Goal: Participate in discussion: Engage in conversation with other users on a specific topic

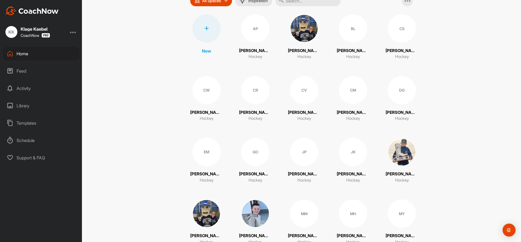
scroll to position [81, 0]
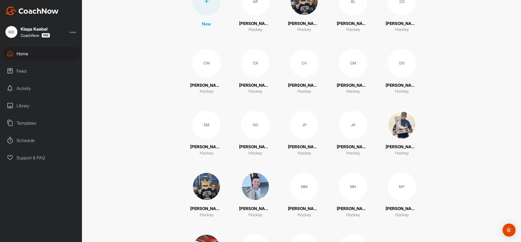
click at [303, 192] on div "MM" at bounding box center [304, 187] width 28 height 28
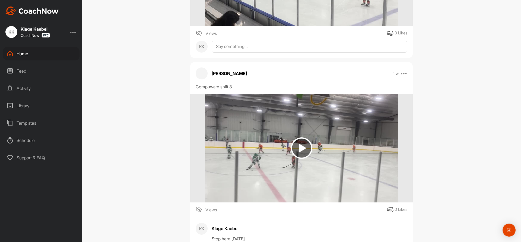
scroll to position [7039, 0]
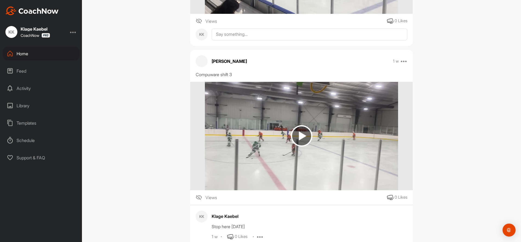
click at [296, 142] on img at bounding box center [301, 135] width 21 height 21
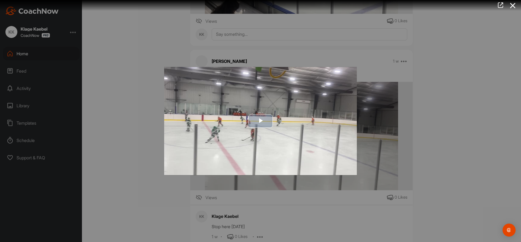
click at [261, 121] on span "Video Player" at bounding box center [261, 121] width 0 height 0
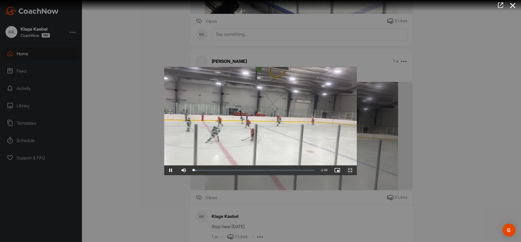
click at [351, 170] on span "Video Player" at bounding box center [350, 170] width 13 height 0
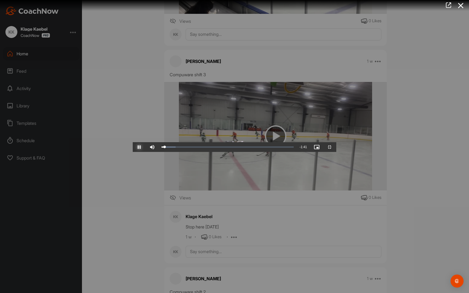
click at [133, 147] on span "Video Player" at bounding box center [139, 147] width 13 height 0
click at [133, 152] on video "Video Player" at bounding box center [235, 146] width 204 height 11
click at [133, 147] on span "Video Player" at bounding box center [139, 147] width 13 height 0
drag, startPoint x: 65, startPoint y: 284, endPoint x: 53, endPoint y: 284, distance: 11.9
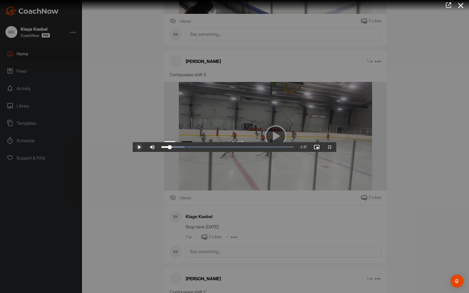
click at [159, 152] on div "Loaded : 17.35% 0:06 0:06" at bounding box center [228, 147] width 138 height 10
click at [133, 152] on video "Video Player" at bounding box center [235, 146] width 204 height 11
click at [133, 147] on span "Video Player" at bounding box center [139, 147] width 13 height 0
click at [133, 152] on video "Video Player" at bounding box center [235, 146] width 204 height 11
drag, startPoint x: 228, startPoint y: 285, endPoint x: 219, endPoint y: 284, distance: 9.0
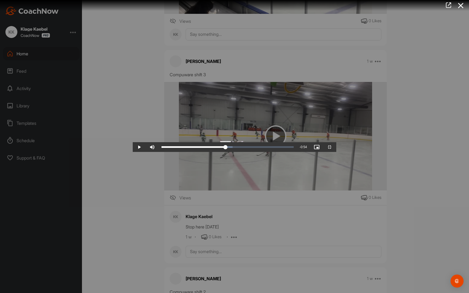
click at [219, 152] on div "Loaded : 53.82% 0:49 0:49" at bounding box center [228, 147] width 138 height 10
drag, startPoint x: 7, startPoint y: 285, endPoint x: 12, endPoint y: 283, distance: 5.6
click at [133, 147] on span "Video Player" at bounding box center [139, 147] width 13 height 0
click at [134, 152] on video "Video Player" at bounding box center [235, 146] width 204 height 11
click at [133, 147] on span "Video Player" at bounding box center [139, 147] width 13 height 0
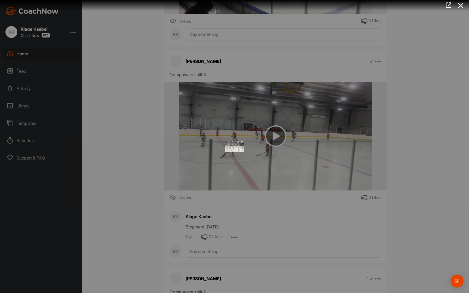
click at [146, 152] on video "Video Player" at bounding box center [235, 146] width 204 height 11
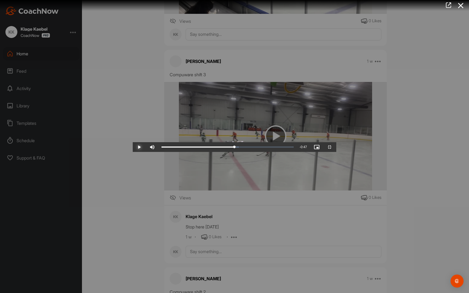
click at [133, 147] on span "Video Player" at bounding box center [139, 147] width 13 height 0
drag, startPoint x: 257, startPoint y: 289, endPoint x: 255, endPoint y: 292, distance: 4.2
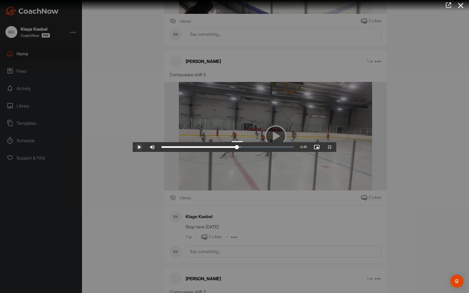
click at [255, 152] on div "Loaded : 60.16% 0:58 0:58" at bounding box center [228, 147] width 138 height 10
click at [133, 147] on span "Video Player" at bounding box center [139, 147] width 13 height 0
drag, startPoint x: 267, startPoint y: 286, endPoint x: 271, endPoint y: 283, distance: 5.2
click at [271, 152] on div "Video Player is loading. Play Video Play Skip Backward Skip Forward Mute Curren…" at bounding box center [235, 146] width 204 height 11
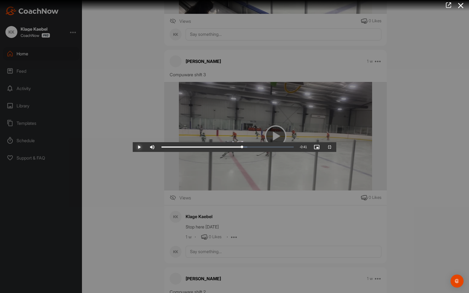
click at [133, 147] on span "Video Player" at bounding box center [139, 147] width 13 height 0
click at [336, 147] on span "Video Player" at bounding box center [329, 147] width 13 height 0
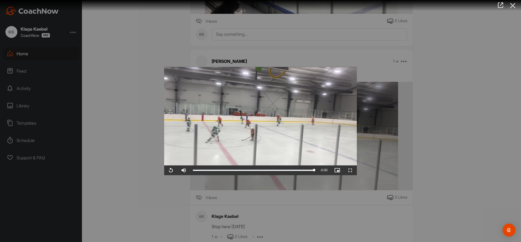
click at [516, 4] on icon at bounding box center [513, 6] width 12 height 10
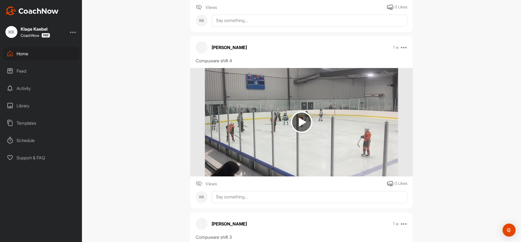
scroll to position [6849, 0]
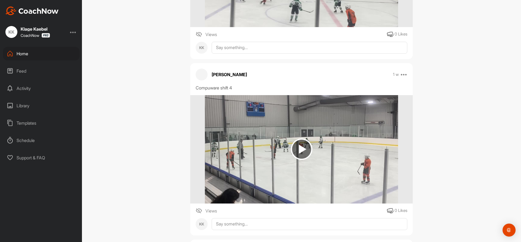
click at [299, 132] on img at bounding box center [301, 149] width 193 height 109
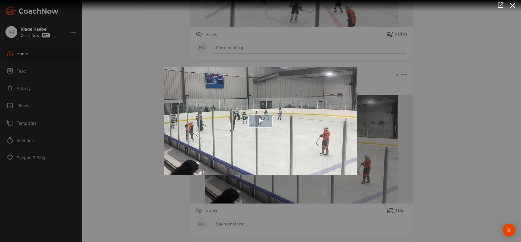
click at [261, 121] on span "Video Player" at bounding box center [261, 121] width 0 height 0
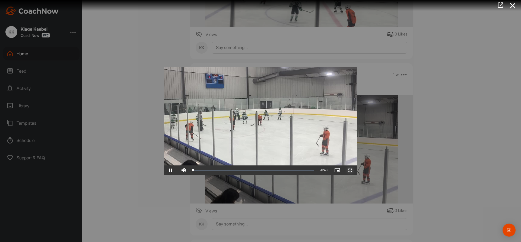
drag, startPoint x: 350, startPoint y: 171, endPoint x: 343, endPoint y: 206, distance: 36.3
click at [350, 170] on span "Video Player" at bounding box center [350, 170] width 13 height 0
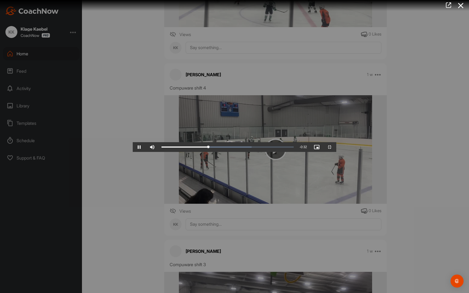
click at [336, 146] on video "Video Player" at bounding box center [235, 146] width 204 height 11
drag, startPoint x: 170, startPoint y: 286, endPoint x: 131, endPoint y: 289, distance: 38.9
click at [159, 152] on div "Loaded : 68.32% 0:13 0:12" at bounding box center [228, 147] width 138 height 10
drag, startPoint x: 129, startPoint y: 286, endPoint x: 141, endPoint y: 279, distance: 14.1
click at [141, 152] on div "Video Player is loading. Play Video Play Skip Backward Skip Forward Mute Curren…" at bounding box center [235, 146] width 204 height 11
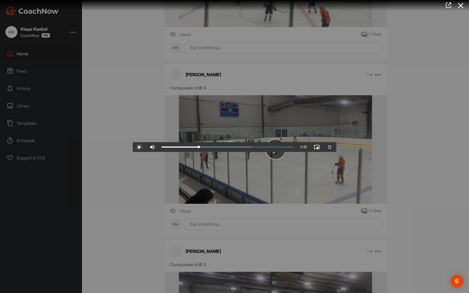
click at [133, 147] on span "Video Player" at bounding box center [139, 147] width 13 height 0
click at [336, 147] on span "Video Player" at bounding box center [329, 147] width 13 height 0
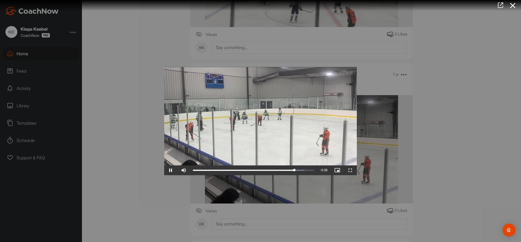
drag, startPoint x: 512, startPoint y: 5, endPoint x: 510, endPoint y: 8, distance: 2.9
click at [512, 5] on icon at bounding box center [513, 6] width 12 height 10
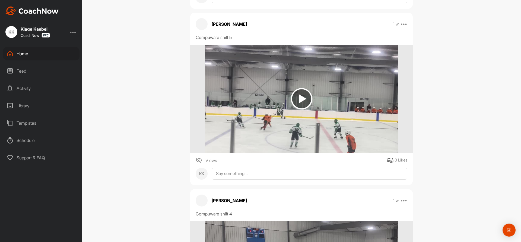
scroll to position [6713, 0]
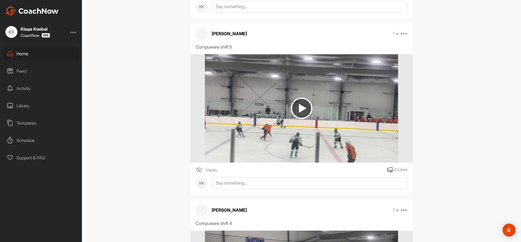
click at [305, 107] on img at bounding box center [301, 108] width 21 height 21
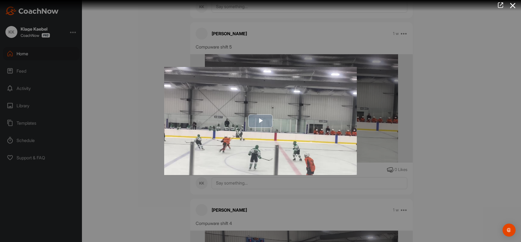
click at [261, 121] on span "Video Player" at bounding box center [261, 121] width 0 height 0
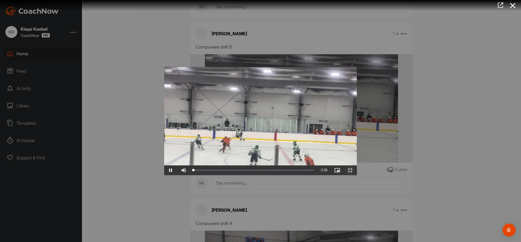
click at [352, 170] on span "Video Player" at bounding box center [350, 170] width 13 height 0
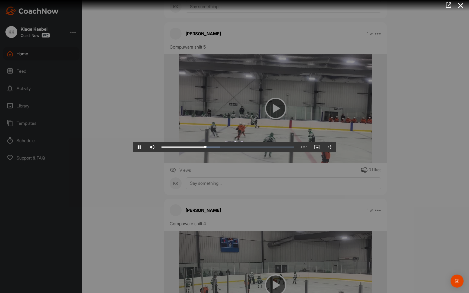
click at [292, 152] on video "Video Player" at bounding box center [235, 146] width 204 height 11
click at [133, 147] on span "Video Player" at bounding box center [139, 147] width 13 height 0
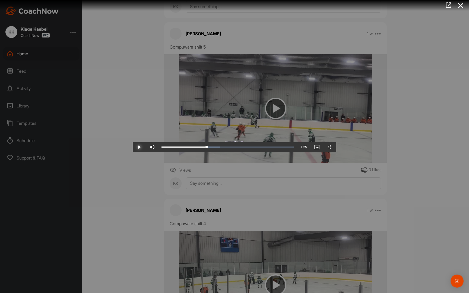
click at [133, 147] on span "Video Player" at bounding box center [139, 147] width 13 height 0
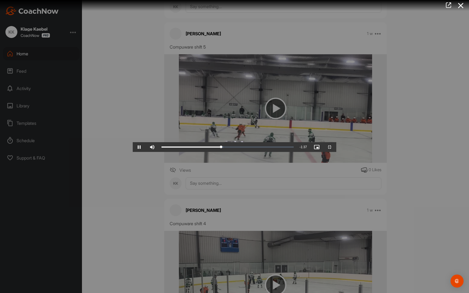
click at [133, 152] on video "Video Player" at bounding box center [235, 146] width 204 height 11
click at [133, 147] on span "Video Player" at bounding box center [139, 147] width 13 height 0
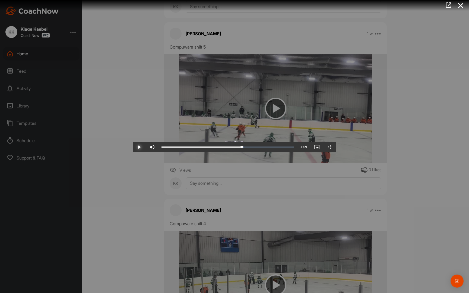
click at [133, 147] on span "Video Player" at bounding box center [139, 147] width 13 height 0
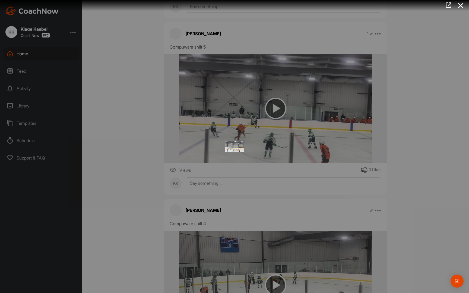
click at [133, 152] on video "Video Player" at bounding box center [235, 146] width 204 height 11
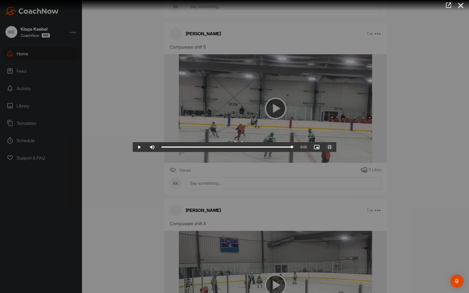
click at [336, 147] on span "Video Player" at bounding box center [329, 147] width 13 height 0
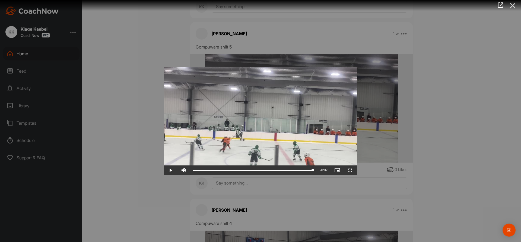
click at [513, 7] on icon at bounding box center [513, 6] width 12 height 10
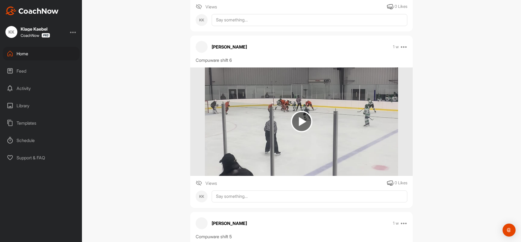
scroll to position [6496, 0]
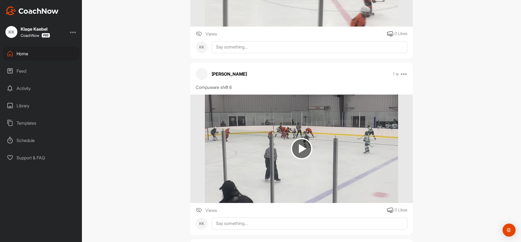
click at [296, 148] on img at bounding box center [301, 148] width 21 height 21
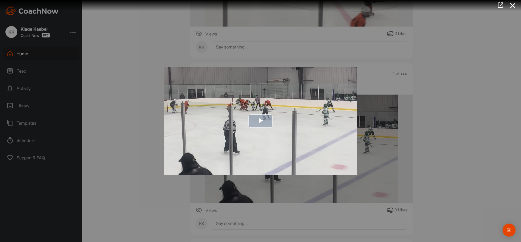
click at [261, 121] on span "Video Player" at bounding box center [261, 121] width 0 height 0
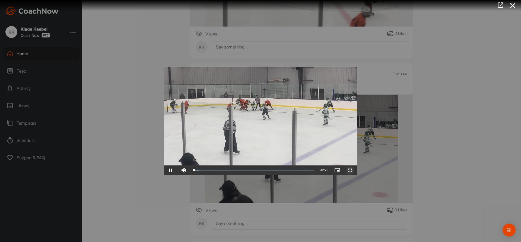
click at [349, 170] on span "Video Player" at bounding box center [350, 170] width 13 height 0
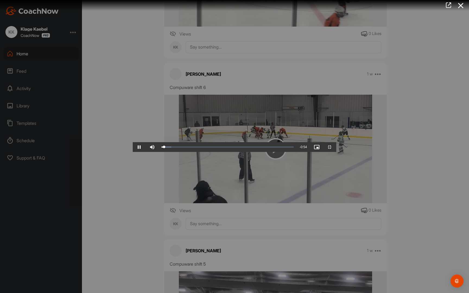
click at [221, 152] on video "Video Player" at bounding box center [235, 146] width 204 height 11
click at [133, 147] on span "Video Player" at bounding box center [139, 147] width 13 height 0
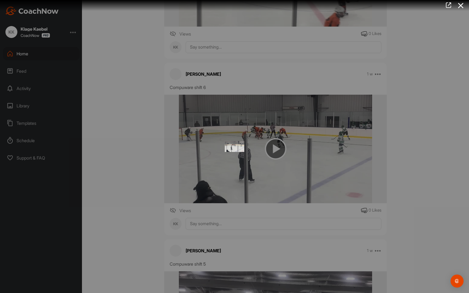
click at [168, 152] on video "Video Player" at bounding box center [235, 146] width 204 height 11
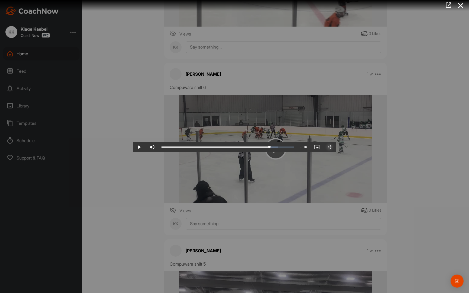
click at [336, 147] on span "Video Player" at bounding box center [329, 147] width 13 height 0
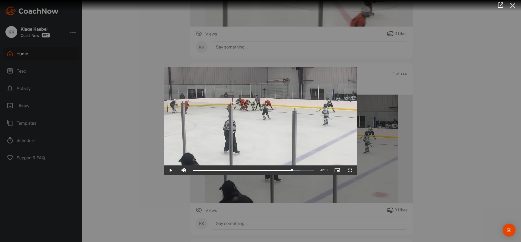
click at [515, 5] on icon at bounding box center [513, 6] width 12 height 10
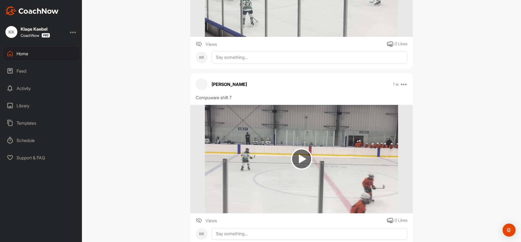
scroll to position [6306, 0]
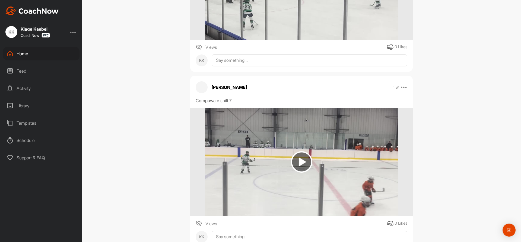
click at [296, 162] on img at bounding box center [301, 161] width 21 height 21
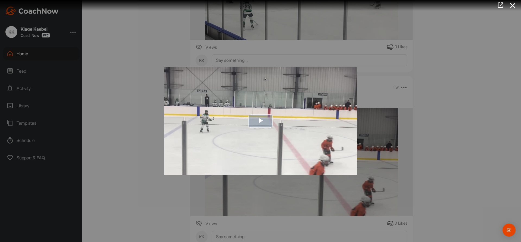
click at [261, 121] on span "Video Player" at bounding box center [261, 121] width 0 height 0
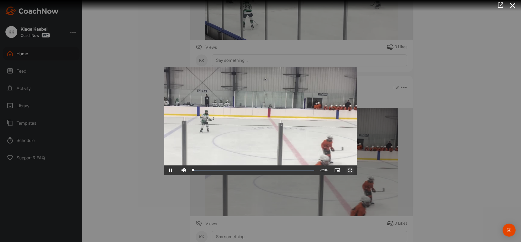
click at [353, 170] on span "Video Player" at bounding box center [350, 170] width 13 height 0
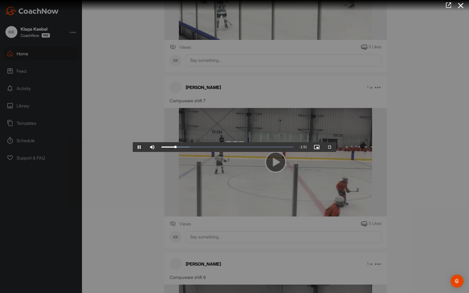
click at [336, 152] on video "Video Player" at bounding box center [235, 146] width 204 height 11
drag, startPoint x: 71, startPoint y: 286, endPoint x: 61, endPoint y: 286, distance: 10.3
click at [159, 152] on div "Loaded : 23.73% 0:10 0:09" at bounding box center [228, 147] width 138 height 10
click at [159, 152] on div "Loaded : 23.73% 0:09 0:09" at bounding box center [228, 147] width 138 height 10
click at [133, 147] on span "Video Player" at bounding box center [139, 147] width 13 height 0
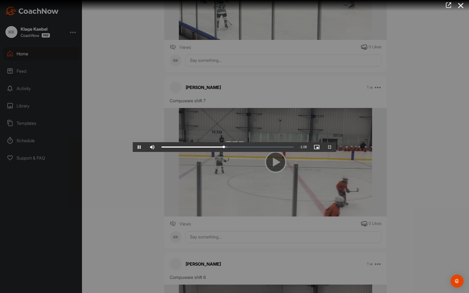
click at [194, 141] on video "Video Player" at bounding box center [235, 146] width 204 height 11
click at [133, 147] on span "Video Player" at bounding box center [139, 147] width 13 height 0
drag, startPoint x: 273, startPoint y: 287, endPoint x: 243, endPoint y: 280, distance: 31.4
click at [243, 152] on div "Video Player is loading. Play Video Play Skip Backward Skip Forward Mute Curren…" at bounding box center [235, 146] width 204 height 11
click at [133, 141] on video "Video Player" at bounding box center [235, 146] width 204 height 11
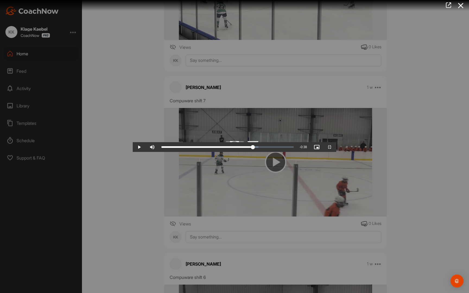
drag, startPoint x: 309, startPoint y: 286, endPoint x: 295, endPoint y: 289, distance: 14.7
click at [296, 152] on div "Loaded : 73.41% 1:26 1:26" at bounding box center [228, 147] width 138 height 10
drag, startPoint x: 8, startPoint y: 287, endPoint x: 21, endPoint y: 278, distance: 16.5
click at [133, 147] on span "Video Player" at bounding box center [139, 147] width 13 height 0
click at [133, 152] on video "Video Player" at bounding box center [235, 146] width 204 height 11
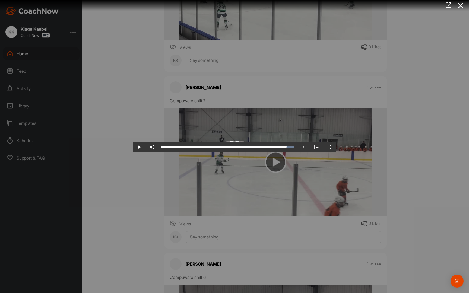
drag, startPoint x: 413, startPoint y: 286, endPoint x: 401, endPoint y: 294, distance: 14.8
click at [401, 256] on html "[PERSON_NAME] Kaebel CoachNow Home Feed Activity Library Templates Schedule Sup…" at bounding box center [234, 146] width 469 height 293
click at [133, 147] on span "Video Player" at bounding box center [139, 147] width 13 height 0
click at [336, 147] on span "Video Player" at bounding box center [329, 147] width 13 height 0
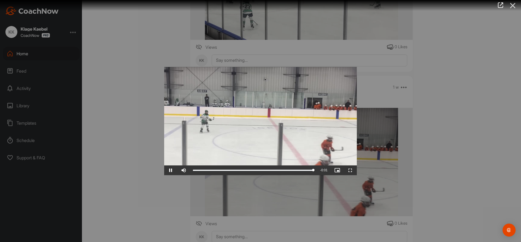
click at [512, 8] on icon at bounding box center [513, 6] width 12 height 10
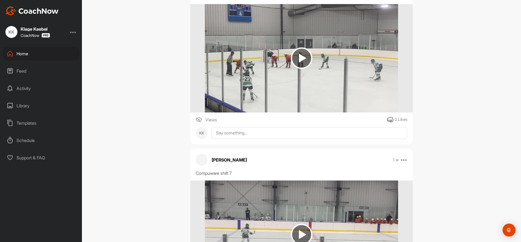
scroll to position [6197, 0]
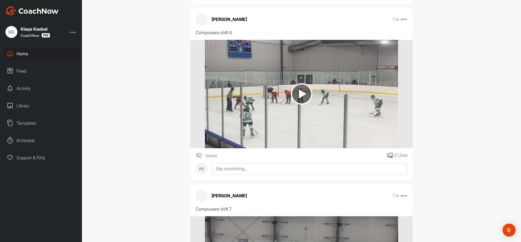
click at [305, 95] on img at bounding box center [301, 93] width 21 height 21
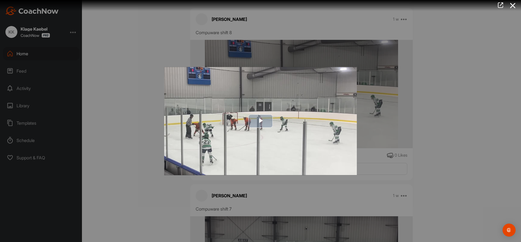
click at [248, 121] on img "Video Player" at bounding box center [260, 121] width 193 height 108
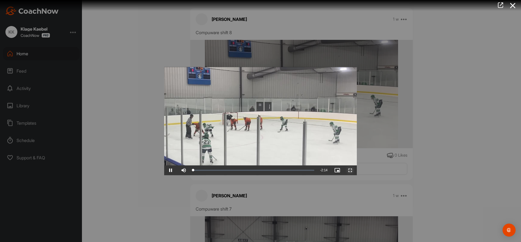
drag, startPoint x: 350, startPoint y: 169, endPoint x: 343, endPoint y: 205, distance: 36.9
click at [350, 170] on span "Video Player" at bounding box center [350, 170] width 13 height 0
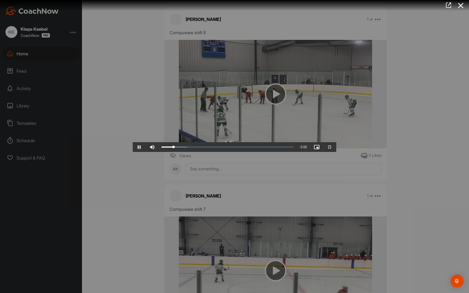
click at [264, 141] on video "Video Player" at bounding box center [235, 146] width 204 height 11
click at [133, 147] on span "Video Player" at bounding box center [139, 147] width 13 height 0
click at [336, 147] on span "Video Player" at bounding box center [329, 147] width 13 height 0
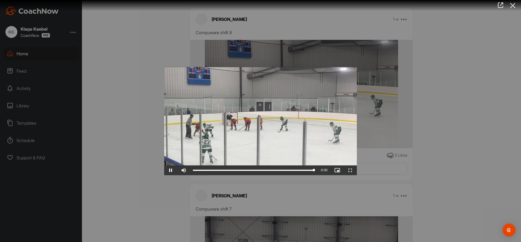
click at [515, 7] on icon at bounding box center [513, 6] width 12 height 10
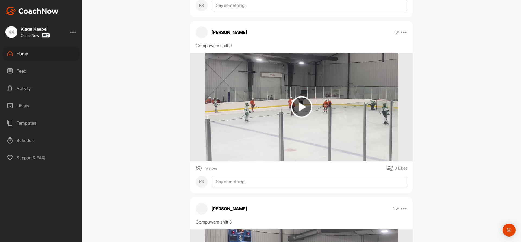
scroll to position [6007, 0]
click at [293, 105] on img at bounding box center [301, 107] width 21 height 21
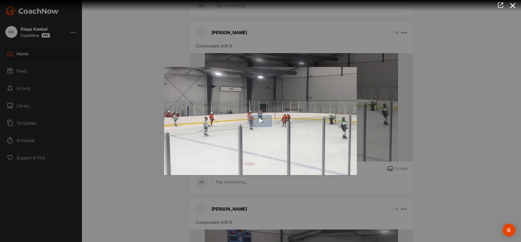
click at [261, 121] on span "Video Player" at bounding box center [261, 121] width 0 height 0
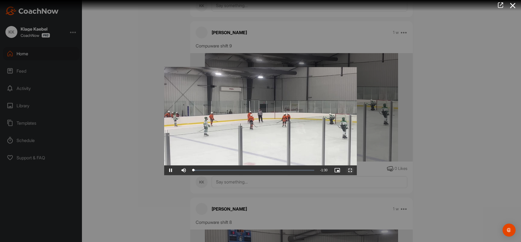
click at [353, 170] on span "Video Player" at bounding box center [350, 170] width 13 height 0
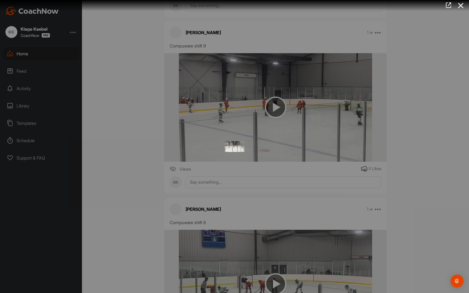
click at [336, 152] on video "Video Player" at bounding box center [235, 146] width 204 height 11
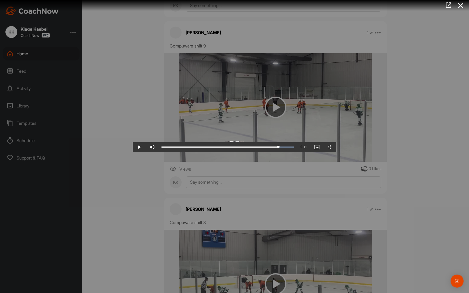
drag, startPoint x: 415, startPoint y: 287, endPoint x: 365, endPoint y: 294, distance: 50.6
click at [365, 256] on html "[PERSON_NAME] Kaebel CoachNow Home Feed Activity Library Templates Schedule Sup…" at bounding box center [234, 146] width 469 height 293
click at [133, 147] on span "Video Player" at bounding box center [139, 147] width 13 height 0
drag, startPoint x: 384, startPoint y: 287, endPoint x: 399, endPoint y: 299, distance: 19.4
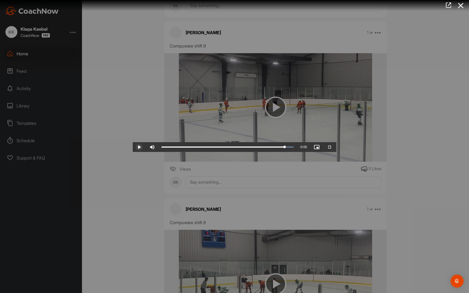
click at [399, 256] on html "[PERSON_NAME] Kaebel CoachNow Home Feed Activity Library Templates Schedule Sup…" at bounding box center [234, 146] width 469 height 293
click at [336, 147] on span "Video Player" at bounding box center [329, 147] width 13 height 0
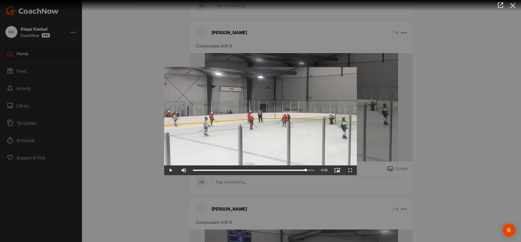
click at [513, 7] on icon at bounding box center [513, 6] width 12 height 10
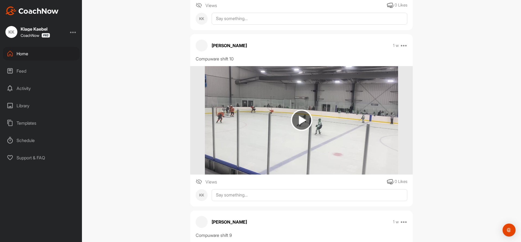
scroll to position [5817, 0]
click at [305, 129] on img at bounding box center [301, 120] width 21 height 21
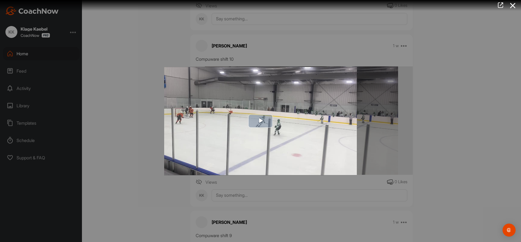
drag, startPoint x: 268, startPoint y: 124, endPoint x: 291, endPoint y: 122, distance: 22.9
click at [261, 121] on span "Video Player" at bounding box center [261, 121] width 0 height 0
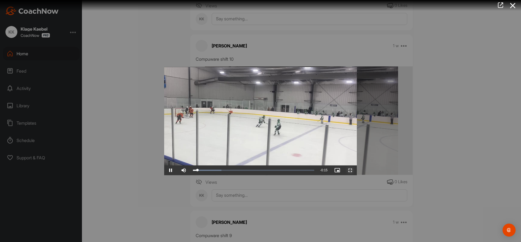
click at [352, 170] on span "Video Player" at bounding box center [350, 170] width 13 height 0
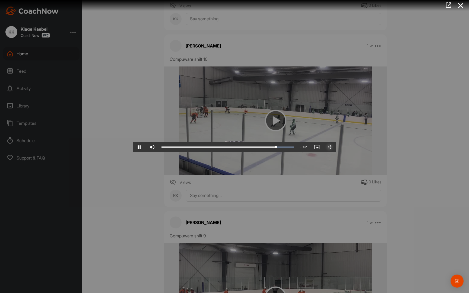
click at [336, 147] on span "Video Player" at bounding box center [329, 147] width 13 height 0
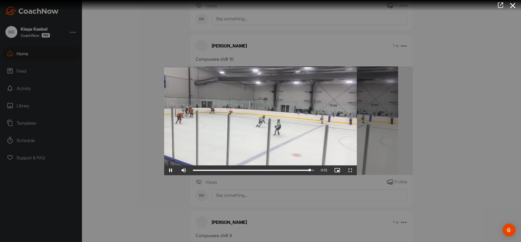
drag, startPoint x: 514, startPoint y: 7, endPoint x: 509, endPoint y: 9, distance: 5.5
click at [514, 7] on icon at bounding box center [513, 6] width 12 height 10
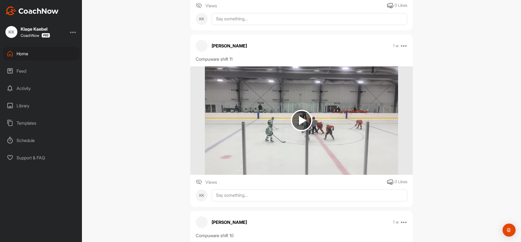
scroll to position [5627, 0]
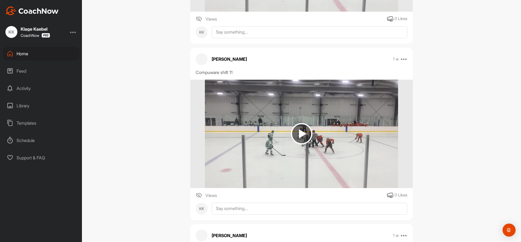
click at [304, 132] on img at bounding box center [301, 133] width 21 height 21
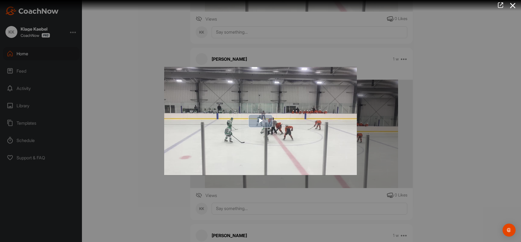
click at [261, 121] on span "Video Player" at bounding box center [261, 121] width 0 height 0
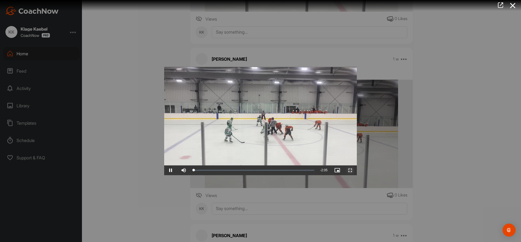
click at [350, 170] on span "Video Player" at bounding box center [350, 170] width 13 height 0
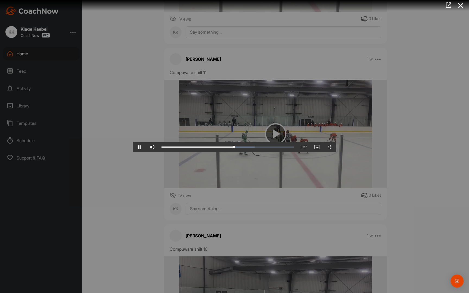
click at [271, 152] on video "Video Player" at bounding box center [235, 146] width 204 height 11
drag, startPoint x: 247, startPoint y: 287, endPoint x: 246, endPoint y: 278, distance: 9.5
click at [246, 152] on div "Video Player is loading. Play Video Play Skip Backward Skip Forward Mute Curren…" at bounding box center [235, 146] width 204 height 11
click at [133, 147] on span "Video Player" at bounding box center [139, 147] width 13 height 0
click at [133, 141] on video "Video Player" at bounding box center [235, 146] width 204 height 11
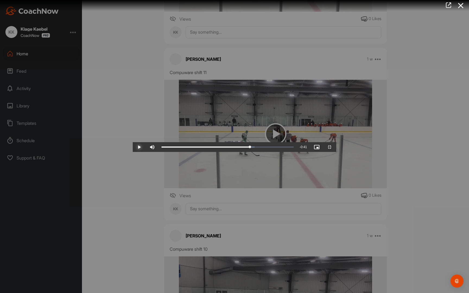
click at [133, 147] on span "Video Player" at bounding box center [139, 147] width 13 height 0
click at [193, 141] on video "Video Player" at bounding box center [235, 146] width 204 height 11
click at [133, 147] on span "Video Player" at bounding box center [139, 147] width 13 height 0
drag, startPoint x: 459, startPoint y: 287, endPoint x: 447, endPoint y: 236, distance: 52.4
click at [336, 147] on span "Video Player" at bounding box center [329, 147] width 13 height 0
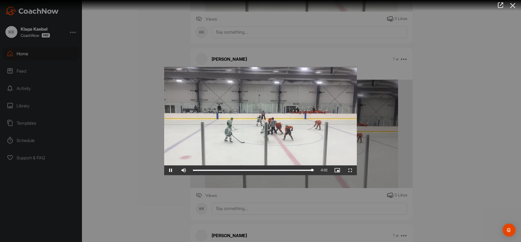
click at [517, 8] on icon at bounding box center [513, 6] width 12 height 10
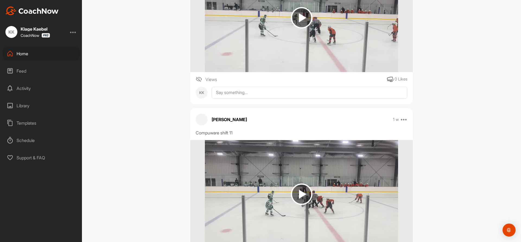
scroll to position [5546, 0]
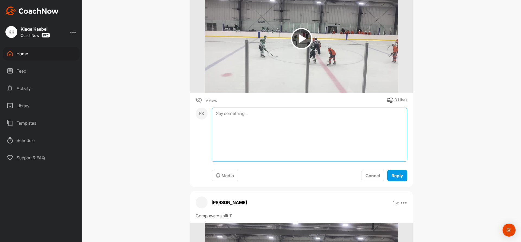
click at [266, 115] on textarea at bounding box center [310, 135] width 196 height 54
type textarea "Stopped here. [DATE]"
click at [398, 176] on span "Reply" at bounding box center [397, 175] width 11 height 5
